Goal: Information Seeking & Learning: Learn about a topic

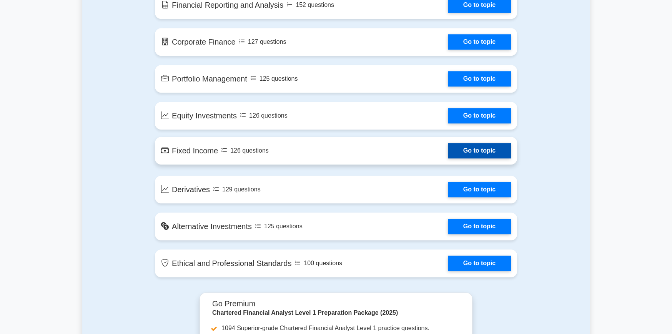
scroll to position [384, 0]
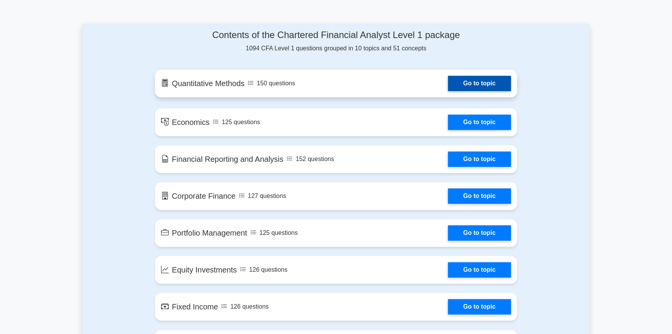
click at [500, 87] on link "Go to topic" at bounding box center [479, 83] width 63 height 15
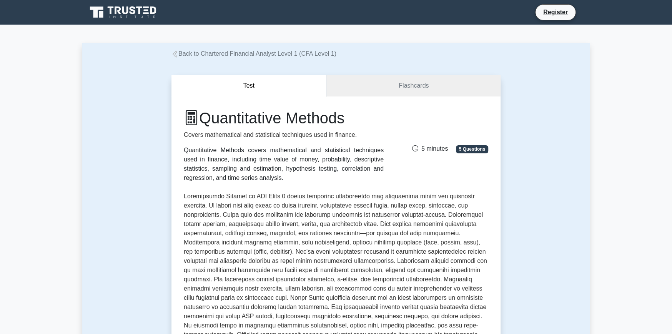
click at [400, 99] on div "Quantitative Methods Covers mathematical and statistical techniques used in fin…" at bounding box center [336, 283] width 329 height 372
click at [405, 88] on link "Flashcards" at bounding box center [414, 86] width 174 height 22
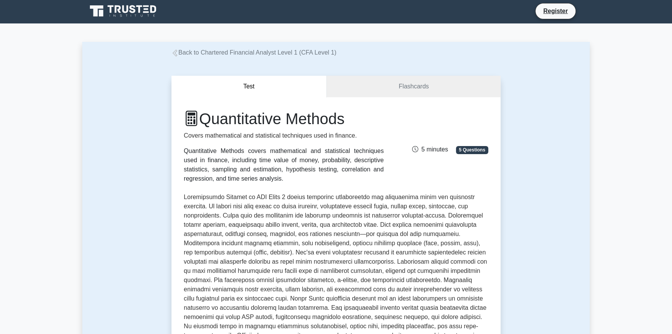
scroll to position [154, 0]
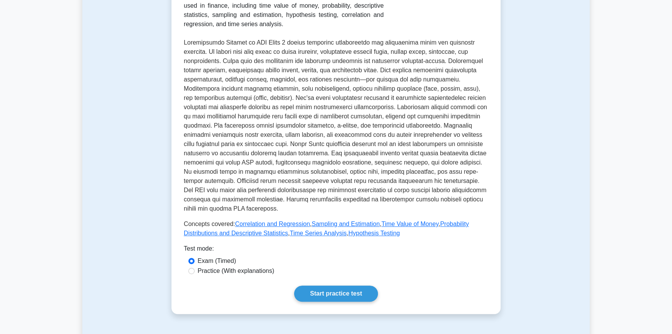
click at [217, 273] on label "Practice (With explanations)" at bounding box center [236, 271] width 77 height 9
click at [195, 273] on input "Practice (With explanations)" at bounding box center [191, 271] width 6 height 6
radio input "true"
click at [334, 291] on link "Start practice test" at bounding box center [335, 294] width 83 height 16
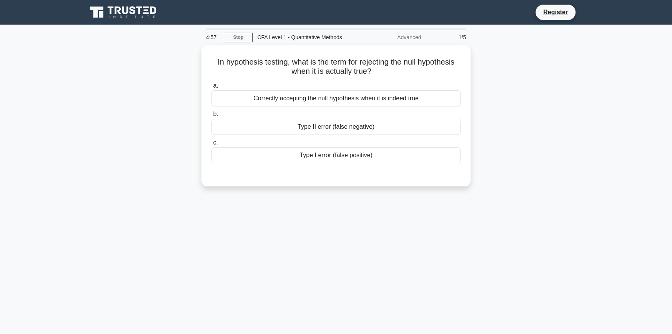
click at [425, 38] on div "Advanced" at bounding box center [391, 37] width 67 height 15
click at [402, 33] on div "Advanced" at bounding box center [391, 37] width 67 height 15
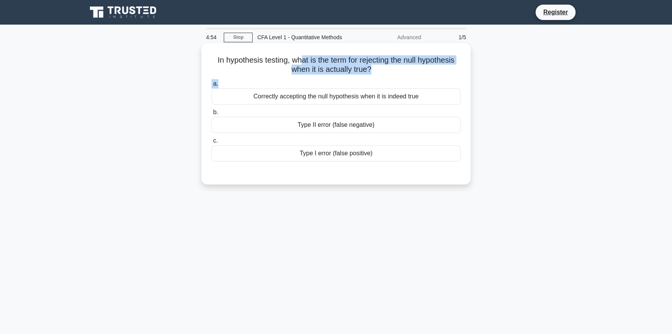
drag, startPoint x: 300, startPoint y: 63, endPoint x: 405, endPoint y: 75, distance: 106.4
click at [411, 82] on div "In hypothesis testing, what is the term for rejecting the null hypothesis when …" at bounding box center [336, 113] width 263 height 135
click at [405, 74] on h5 "In hypothesis testing, what is the term for rejecting the null hypothesis when …" at bounding box center [336, 64] width 251 height 19
drag, startPoint x: 402, startPoint y: 63, endPoint x: 414, endPoint y: 72, distance: 14.3
click at [422, 79] on div "In hypothesis testing, what is the term for rejecting the null hypothesis when …" at bounding box center [336, 113] width 263 height 135
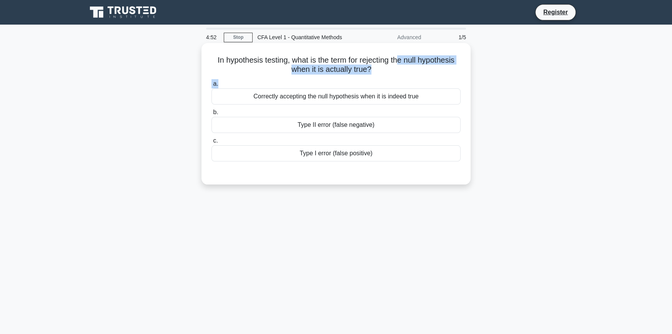
click at [413, 72] on h5 "In hypothesis testing, what is the term for rejecting the null hypothesis when …" at bounding box center [336, 64] width 251 height 19
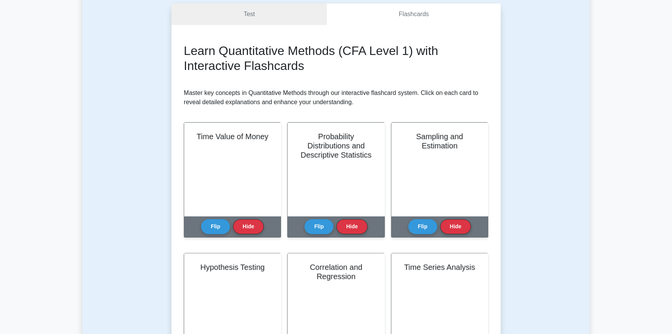
scroll to position [77, 0]
